Goal: Find specific page/section: Find specific page/section

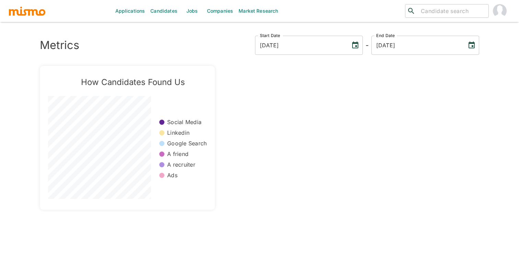
click at [438, 16] on div "​ ​" at bounding box center [447, 11] width 84 height 14
paste input "[PERSON_NAME]"
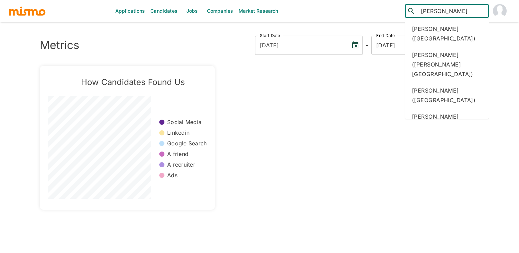
type input "Sebastian mu"
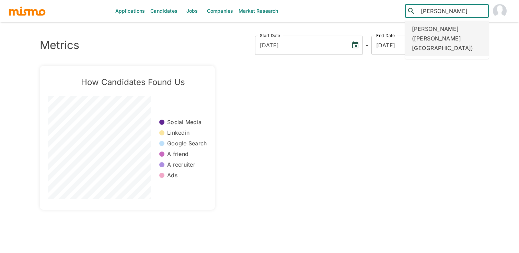
click at [462, 30] on div "Sebastian Munoz Castillo (Costa Rica)" at bounding box center [447, 39] width 84 height 36
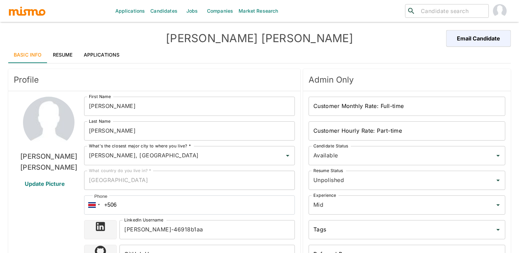
click at [99, 61] on link "Applications" at bounding box center [101, 55] width 47 height 16
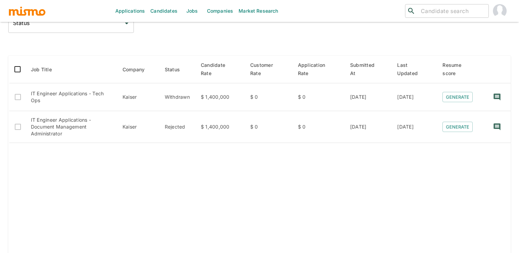
scroll to position [84, 0]
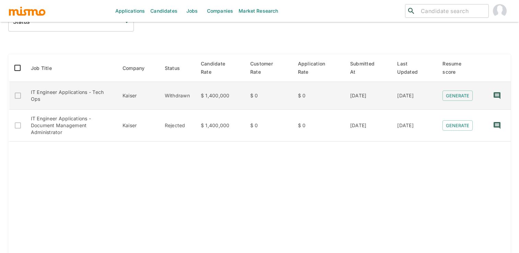
click at [205, 97] on td "$ 1,400,000" at bounding box center [219, 96] width 49 height 28
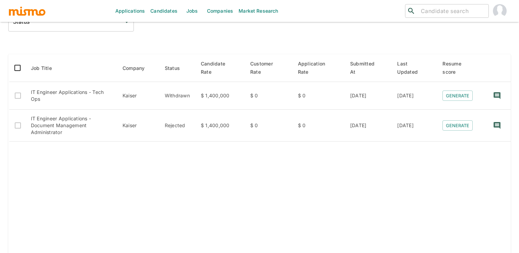
scroll to position [0, 0]
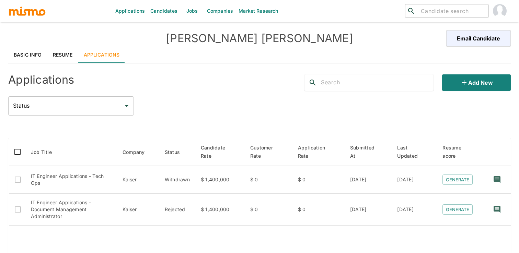
click at [20, 51] on link "Basic Info" at bounding box center [27, 55] width 39 height 16
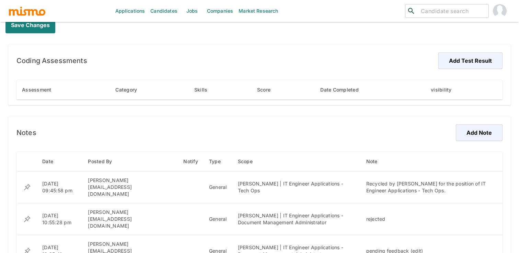
scroll to position [465, 0]
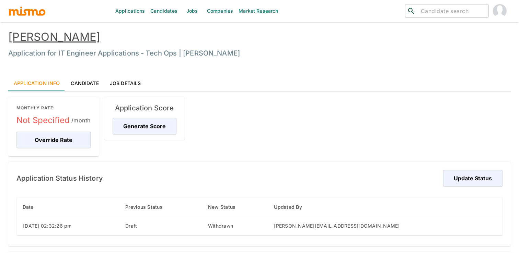
click at [138, 88] on link "Job Details" at bounding box center [125, 83] width 42 height 16
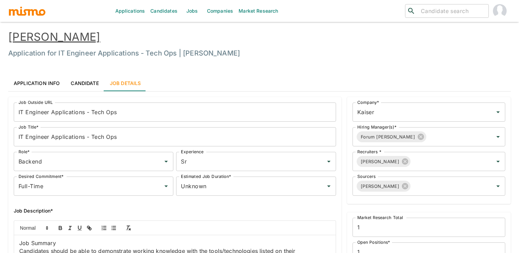
click at [49, 85] on link "Application Info" at bounding box center [36, 83] width 57 height 16
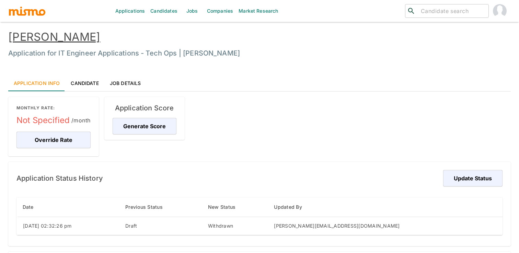
click at [115, 54] on h6 "Application for IT Engineer Applications - Tech Ops | Kaiser" at bounding box center [259, 53] width 502 height 11
click at [95, 78] on link "Candidate" at bounding box center [84, 83] width 39 height 16
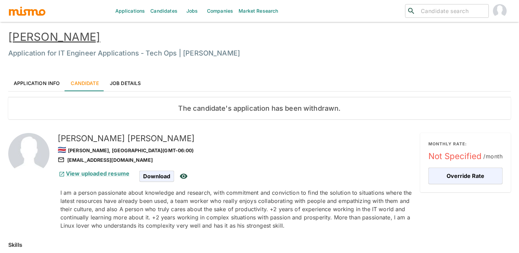
click at [128, 80] on link "Job Details" at bounding box center [125, 83] width 42 height 16
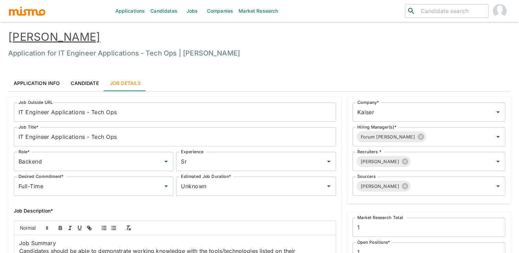
click at [88, 82] on link "Candidate" at bounding box center [84, 83] width 39 height 16
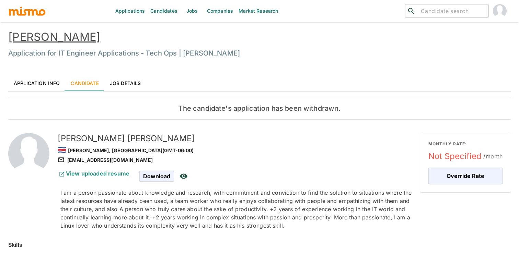
click at [50, 87] on link "Application Info" at bounding box center [36, 83] width 57 height 16
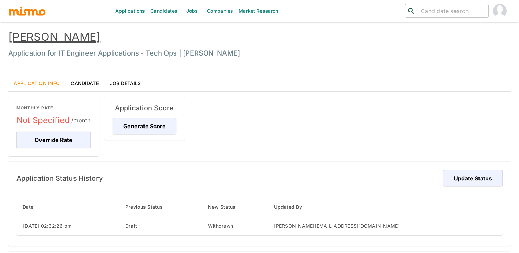
click at [167, 55] on h6 "Application for IT Engineer Applications - Tech Ops | Kaiser" at bounding box center [259, 53] width 502 height 11
